Goal: Transaction & Acquisition: Purchase product/service

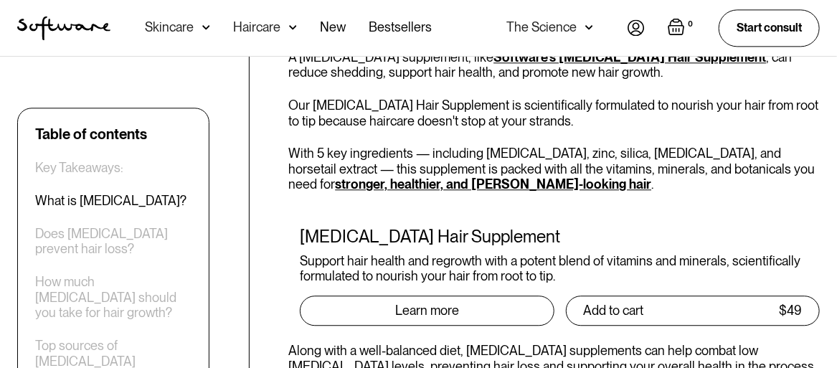
scroll to position [1352, 0]
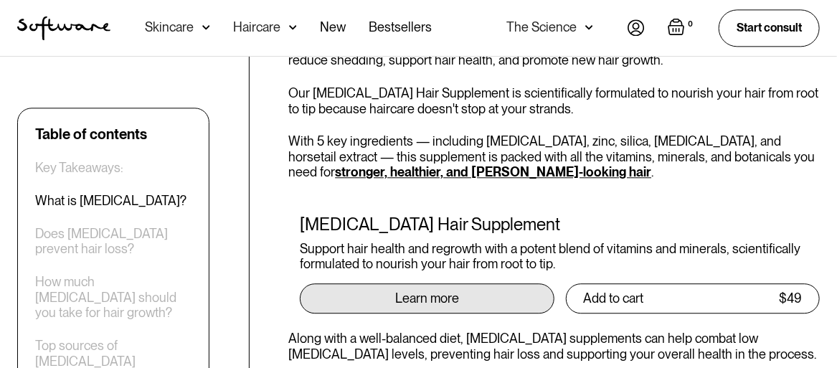
click at [449, 291] on div "Learn more" at bounding box center [427, 298] width 64 height 14
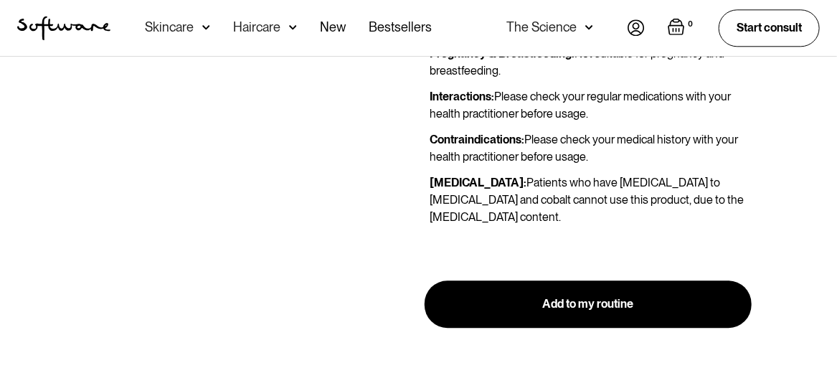
scroll to position [1506, 0]
